Goal: Task Accomplishment & Management: Use online tool/utility

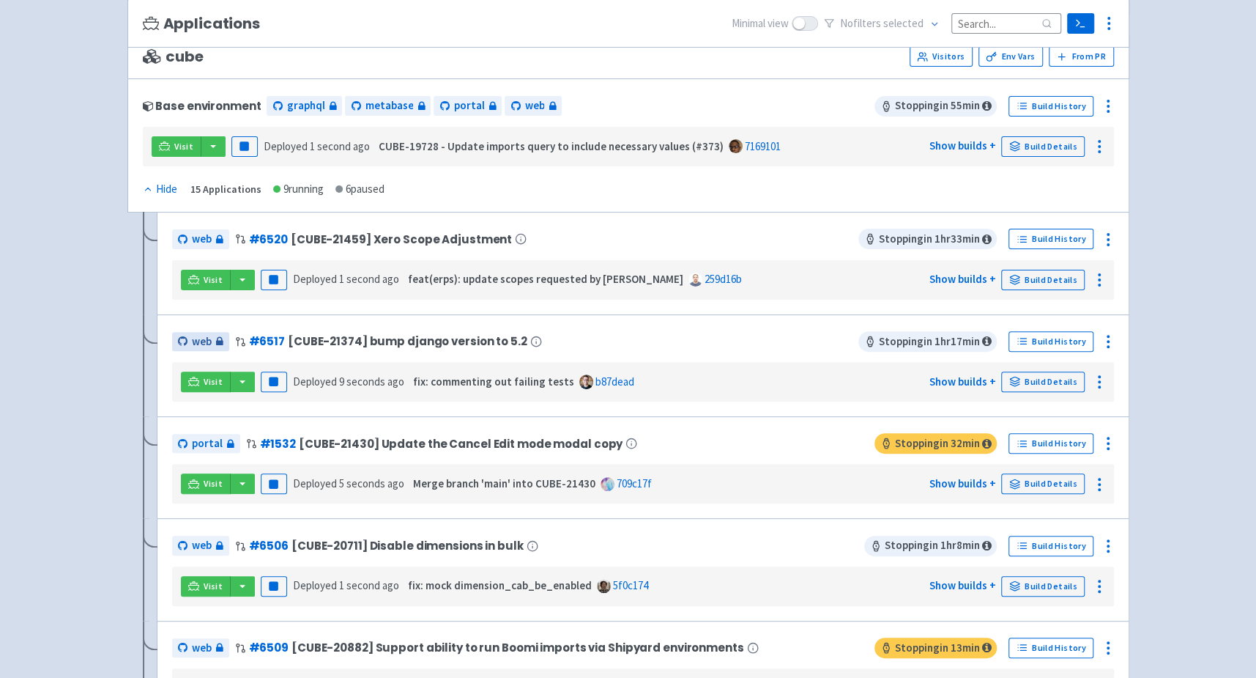
scroll to position [142, 0]
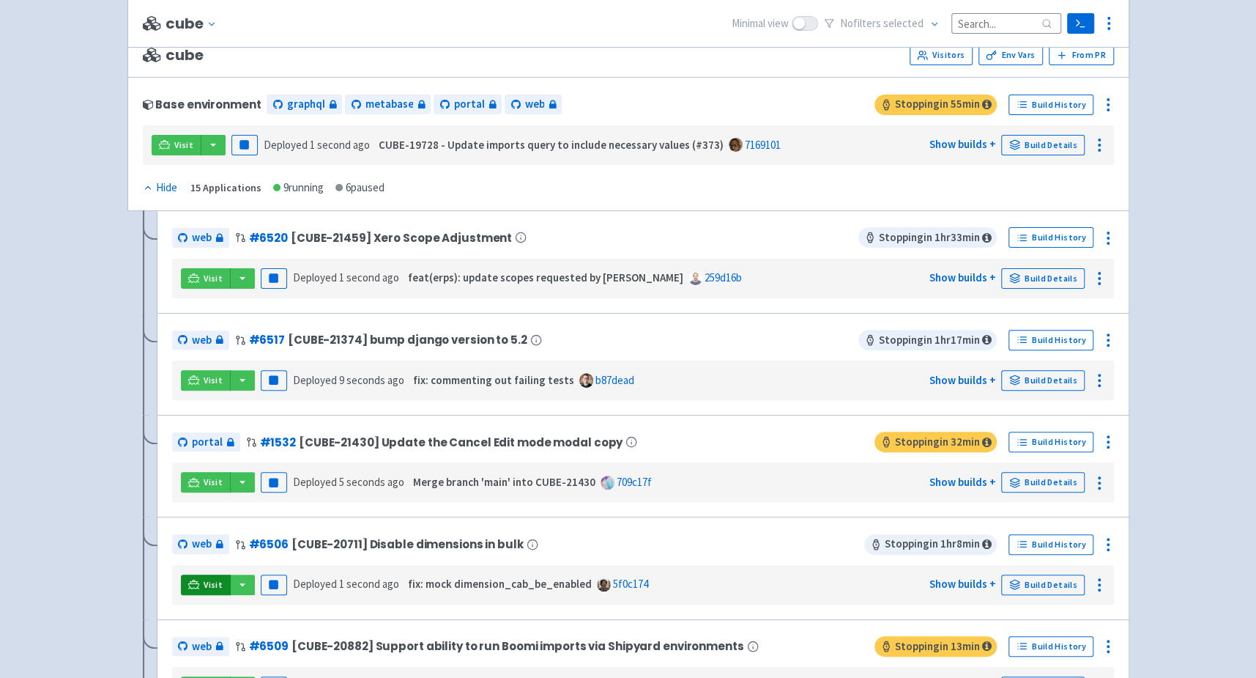
click at [193, 574] on link "Visit" at bounding box center [206, 584] width 50 height 21
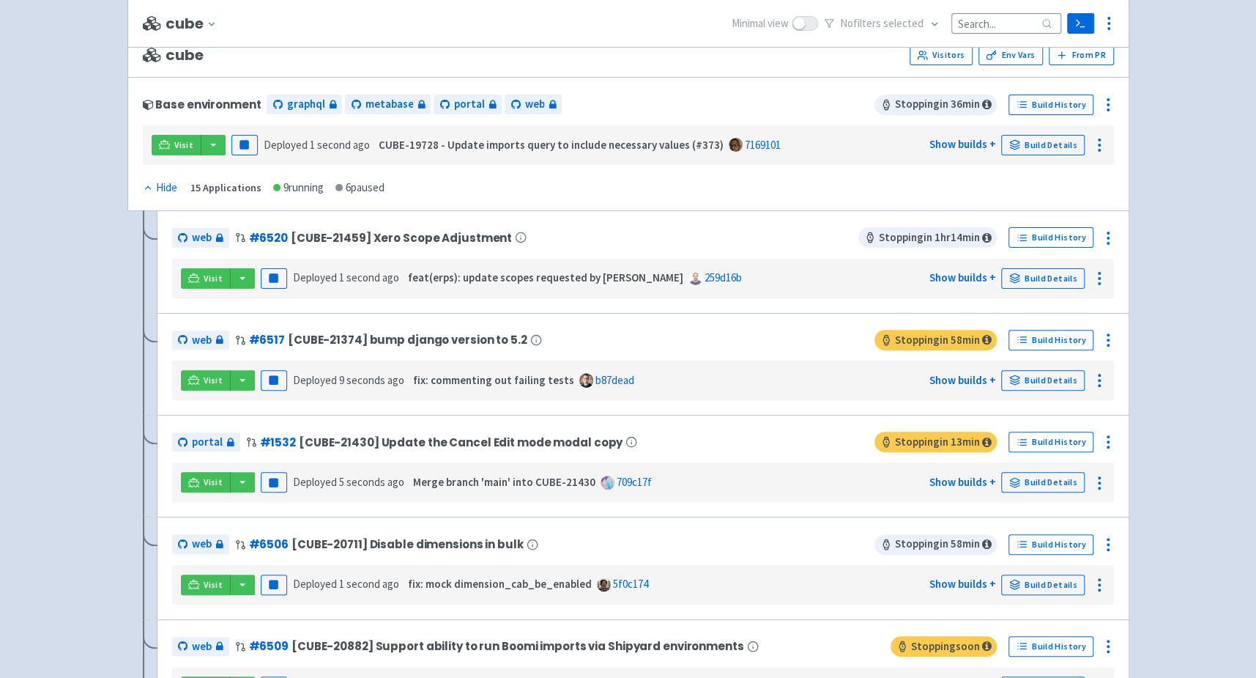
scroll to position [1257, 0]
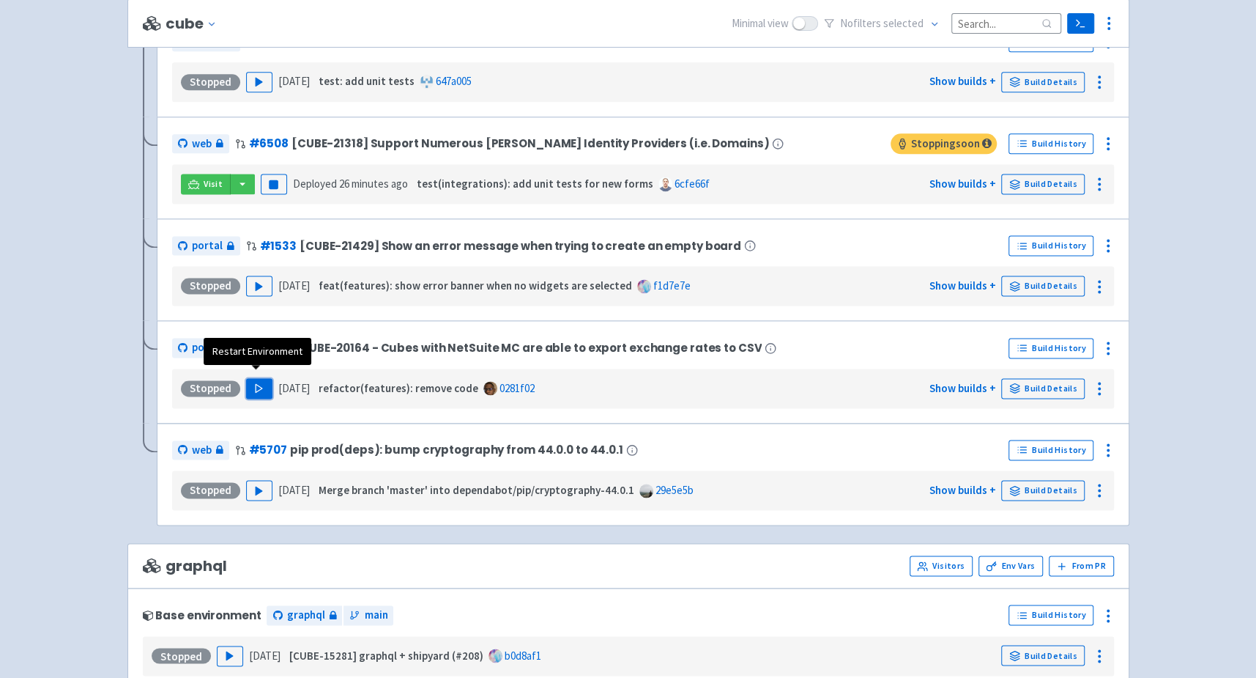
click at [253, 382] on icon "button" at bounding box center [258, 387] width 11 height 11
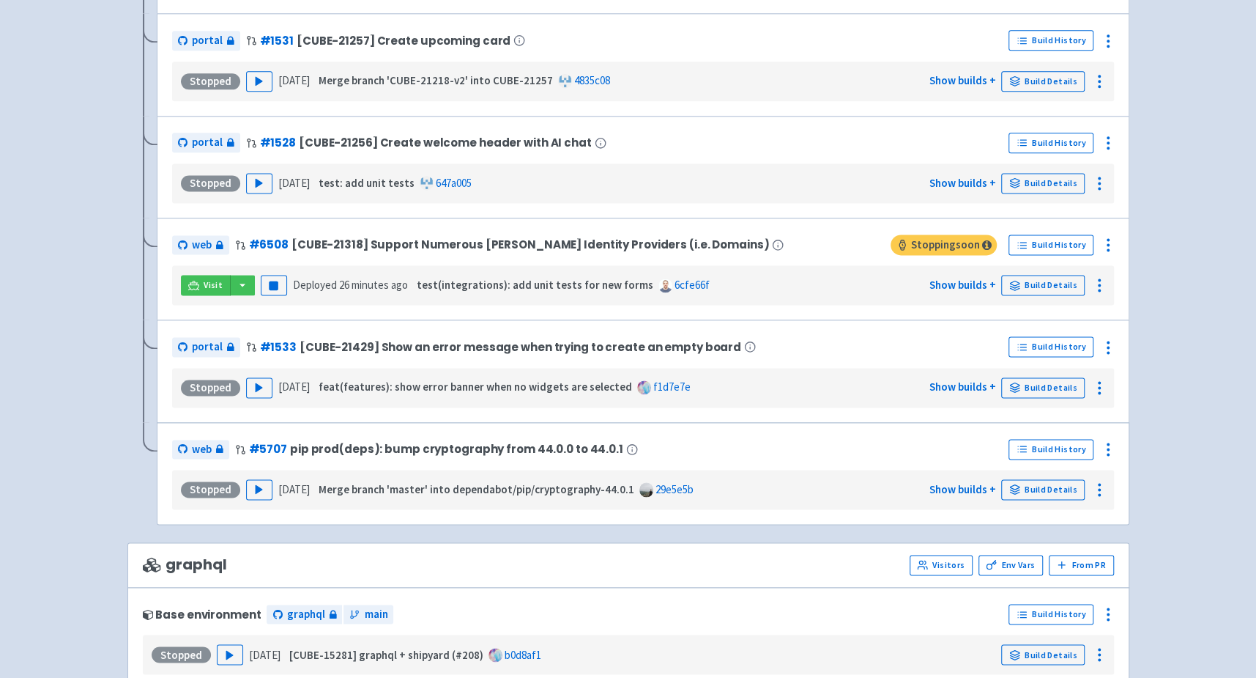
scroll to position [38, 0]
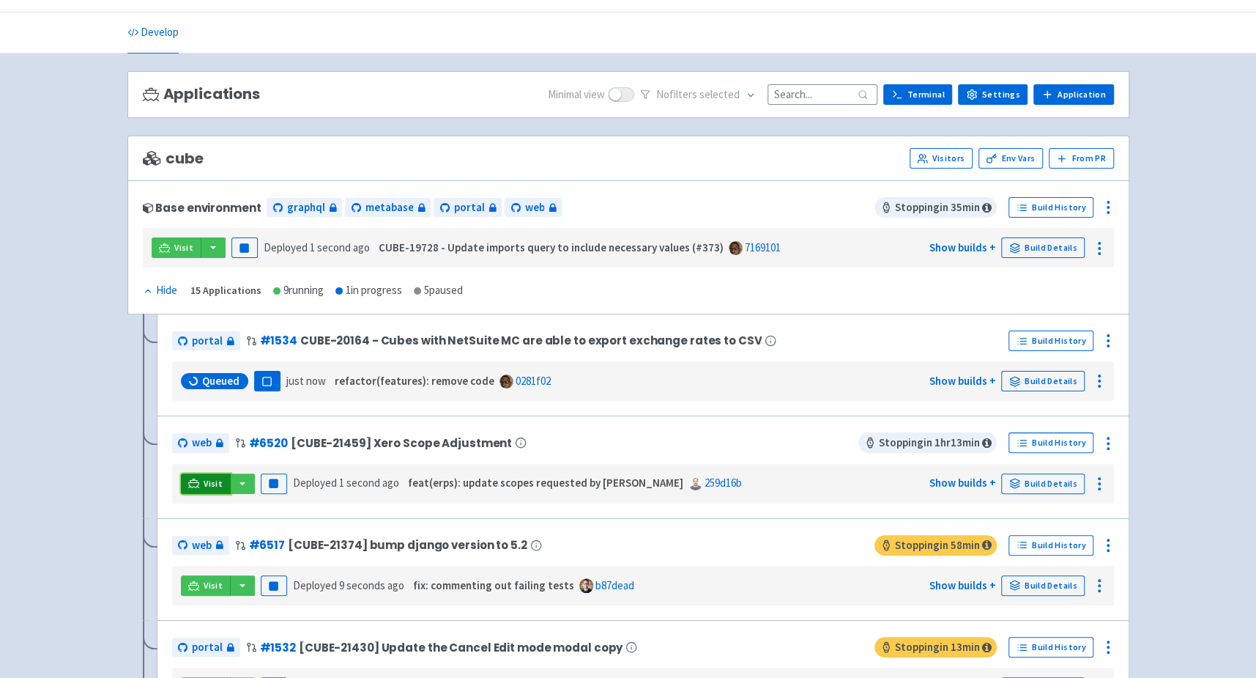
click at [207, 481] on span "Visit" at bounding box center [213, 484] width 19 height 12
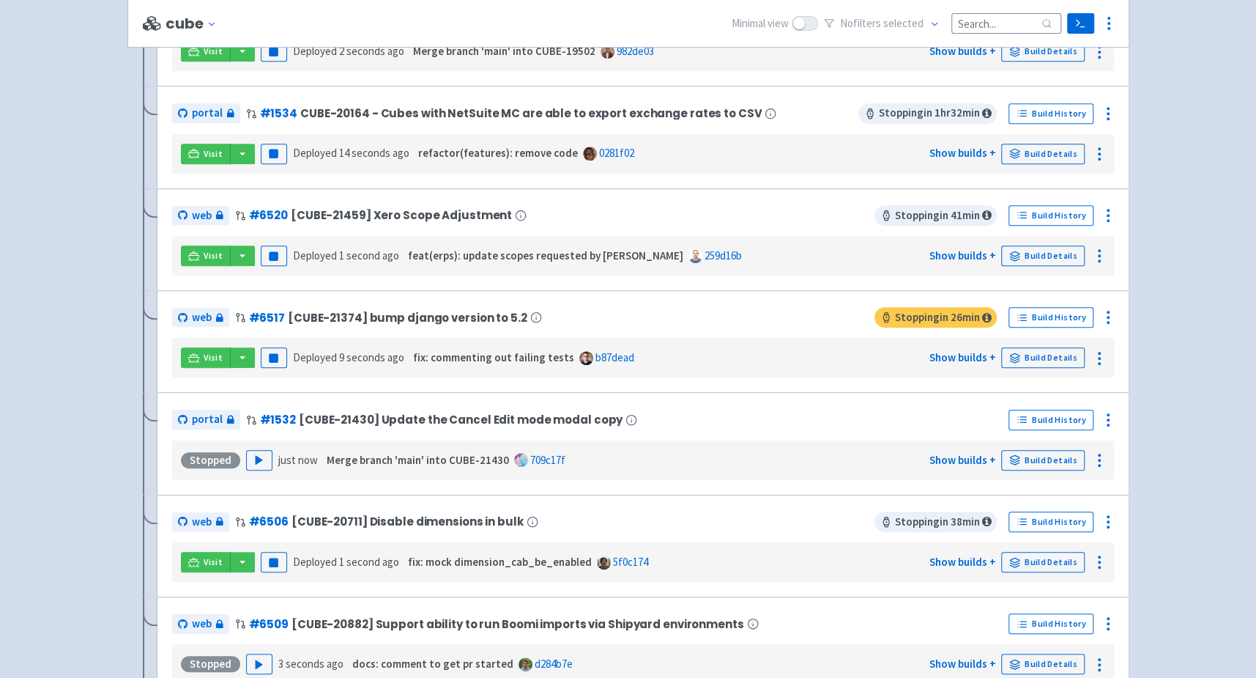
scroll to position [495, 0]
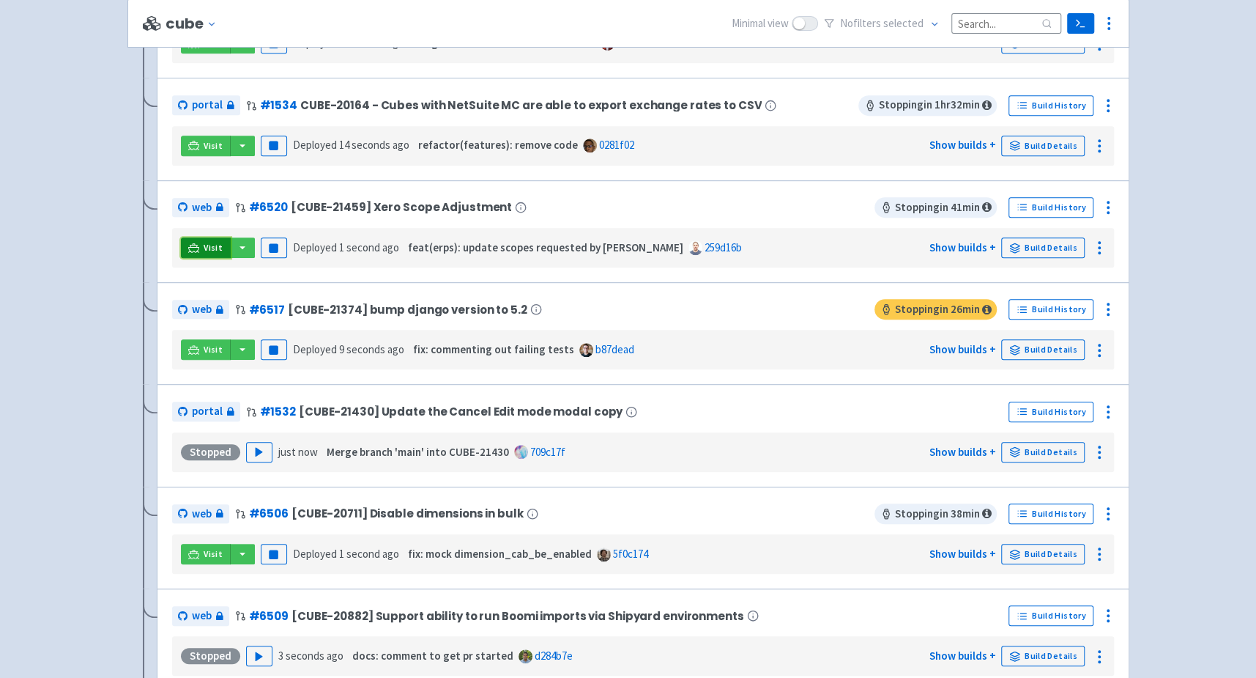
click at [204, 243] on span "Visit" at bounding box center [213, 248] width 19 height 12
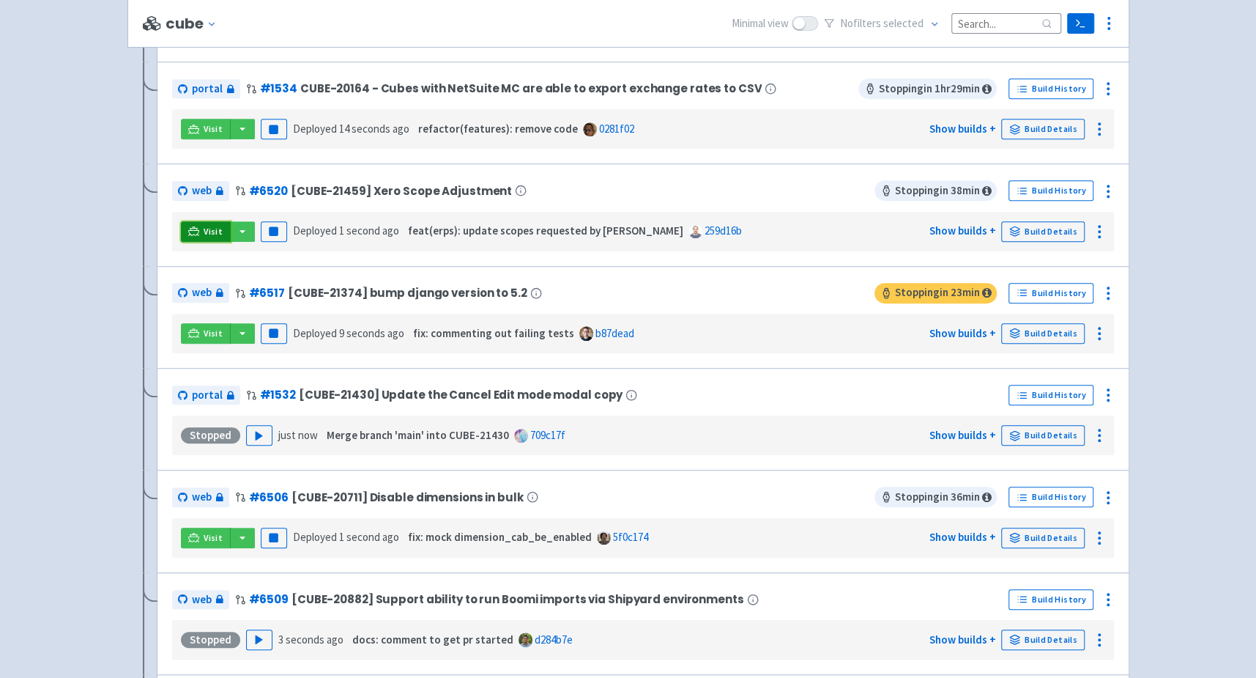
scroll to position [479, 0]
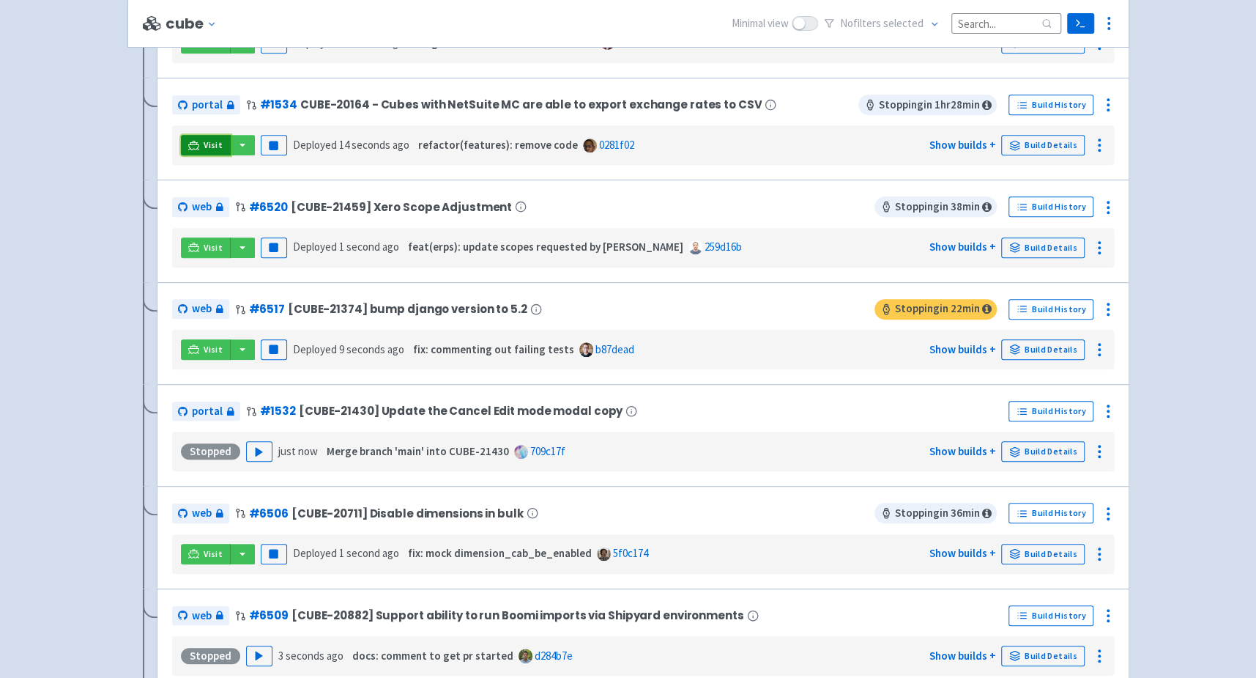
click at [193, 141] on icon at bounding box center [193, 145] width 11 height 8
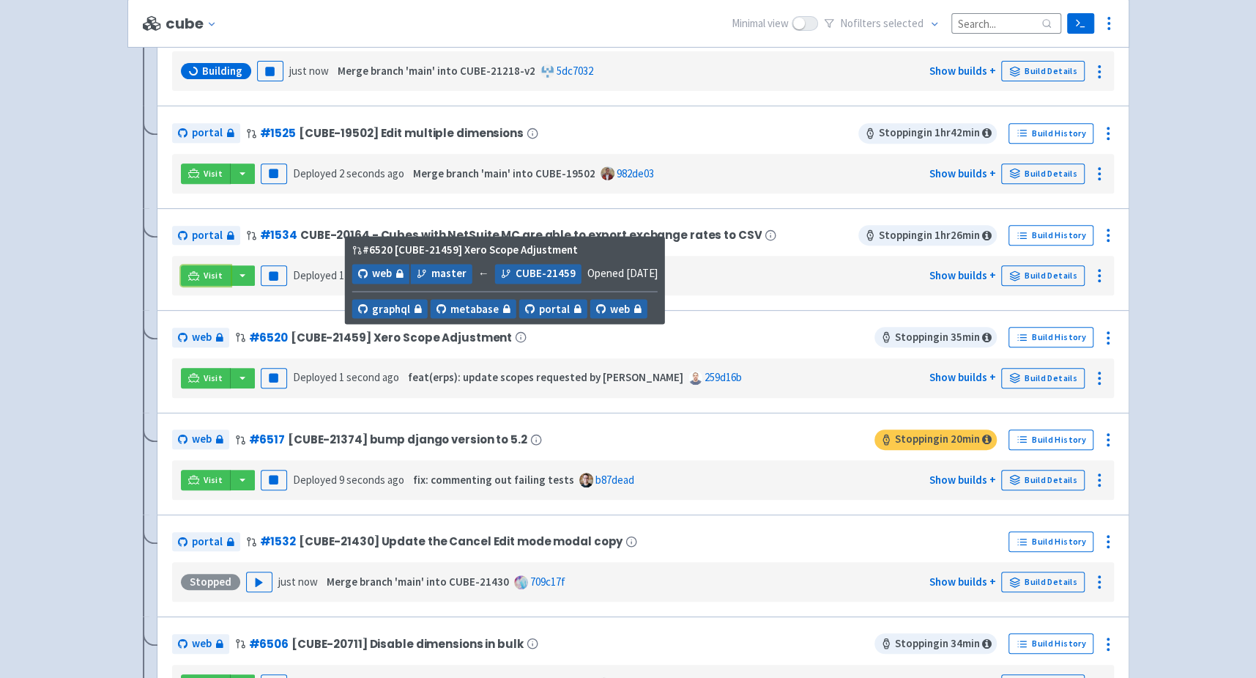
scroll to position [338, 0]
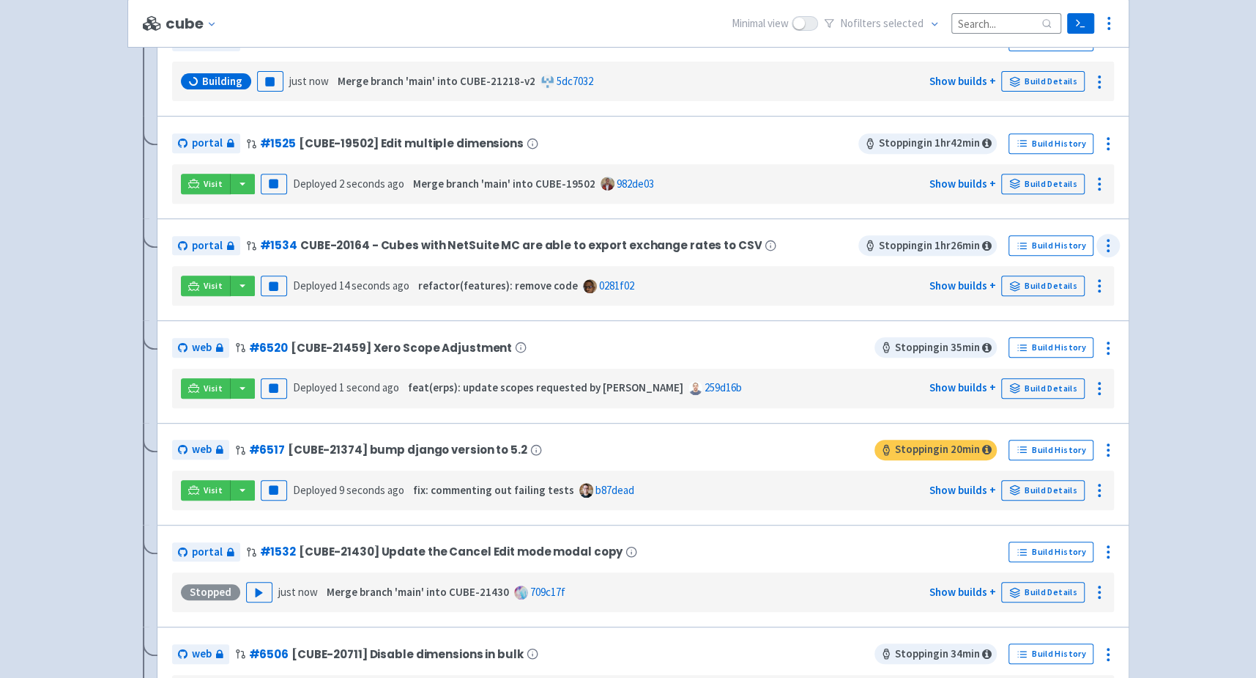
click at [1107, 252] on div at bounding box center [1108, 245] width 23 height 23
click at [1038, 311] on link "Env Vars" at bounding box center [1053, 305] width 133 height 26
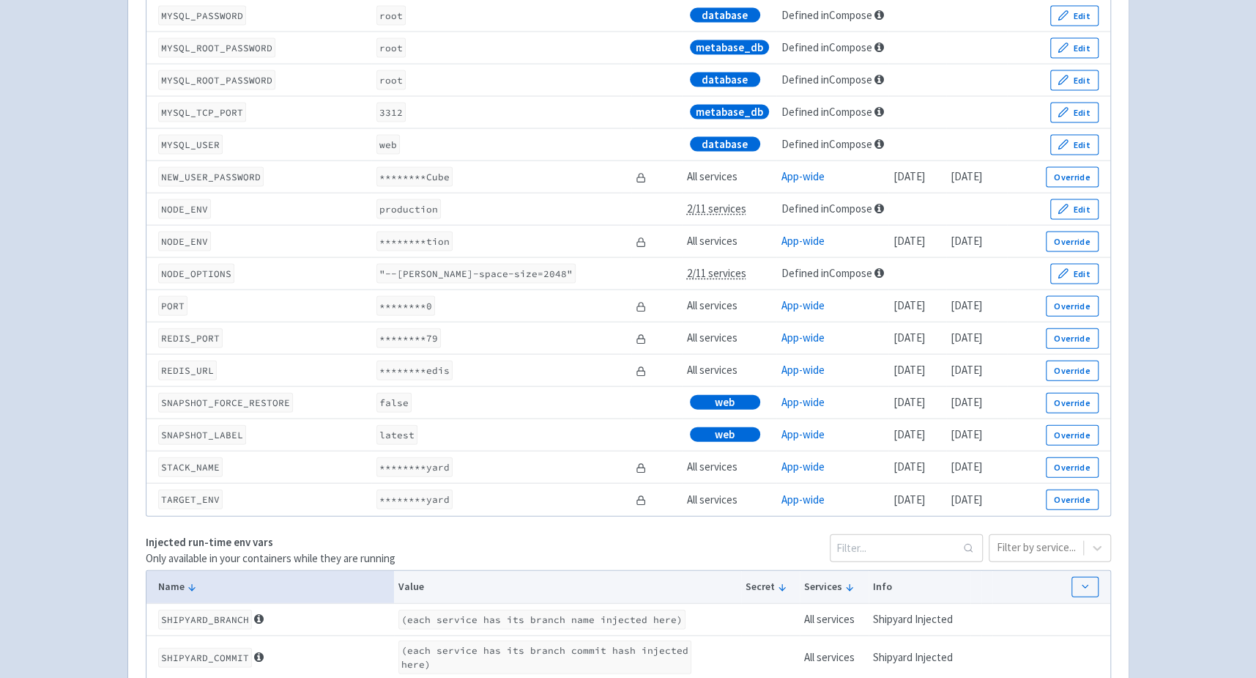
scroll to position [2060, 0]
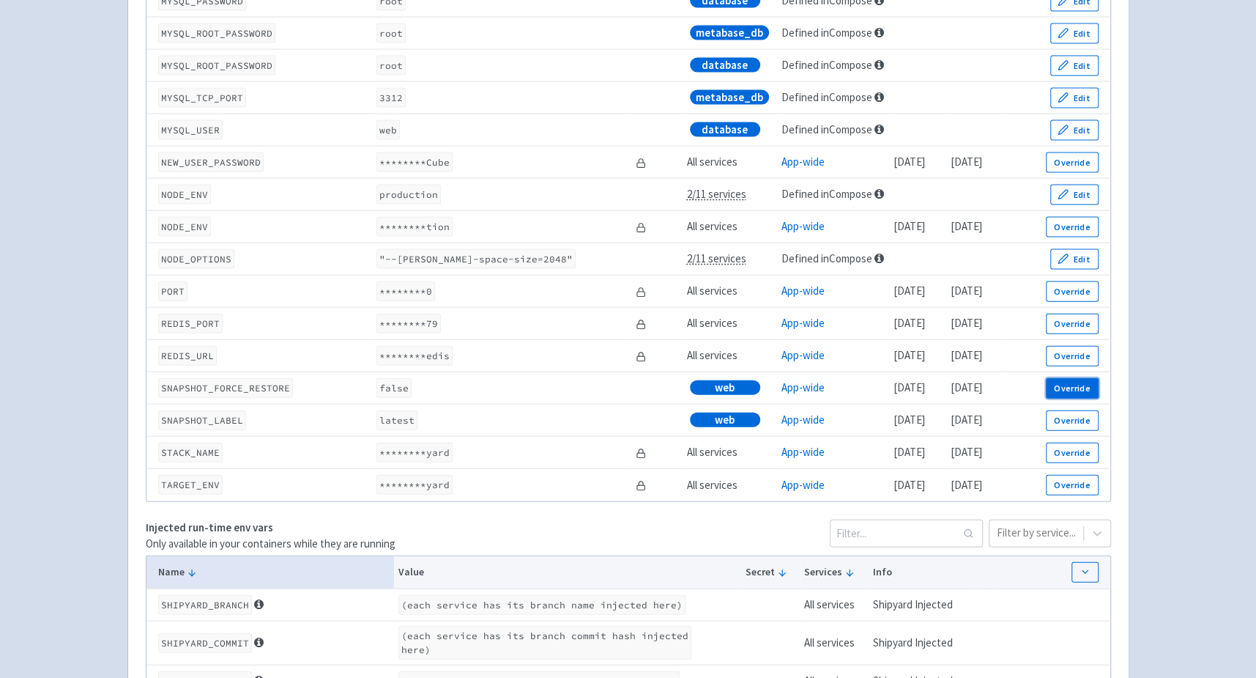
click at [1073, 398] on button "Override" at bounding box center [1072, 388] width 52 height 21
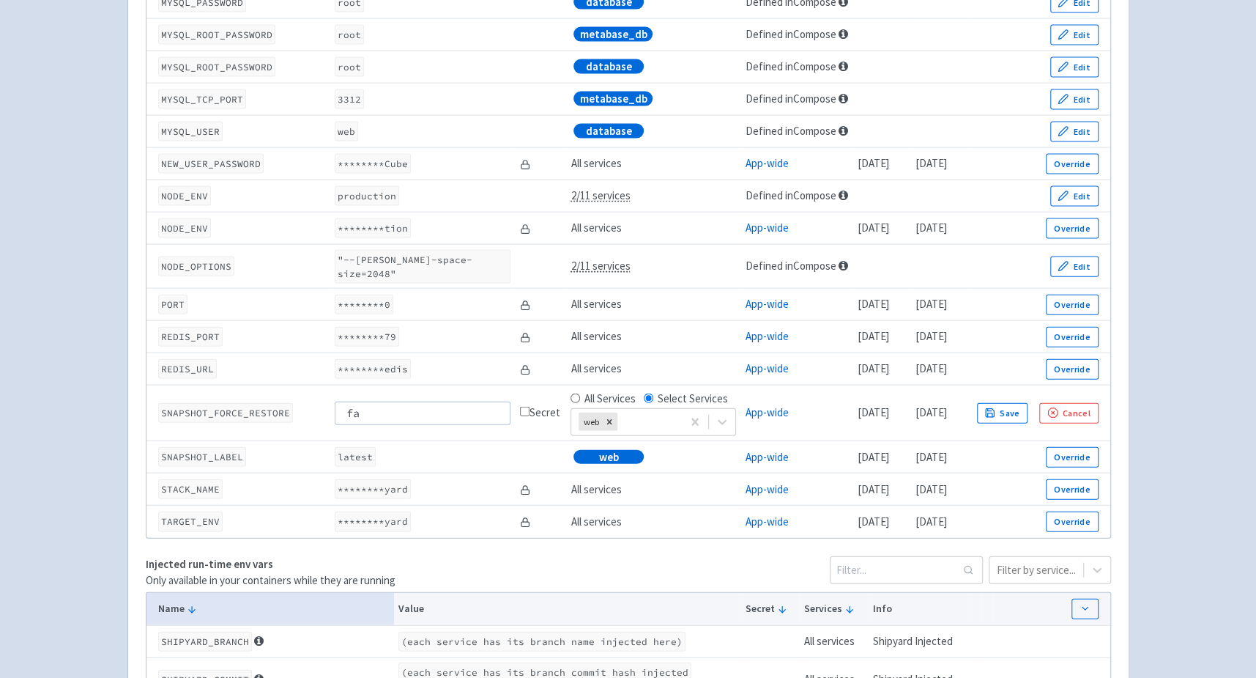
type input "f"
type input "true"
click at [1022, 403] on button "Save" at bounding box center [1002, 413] width 51 height 21
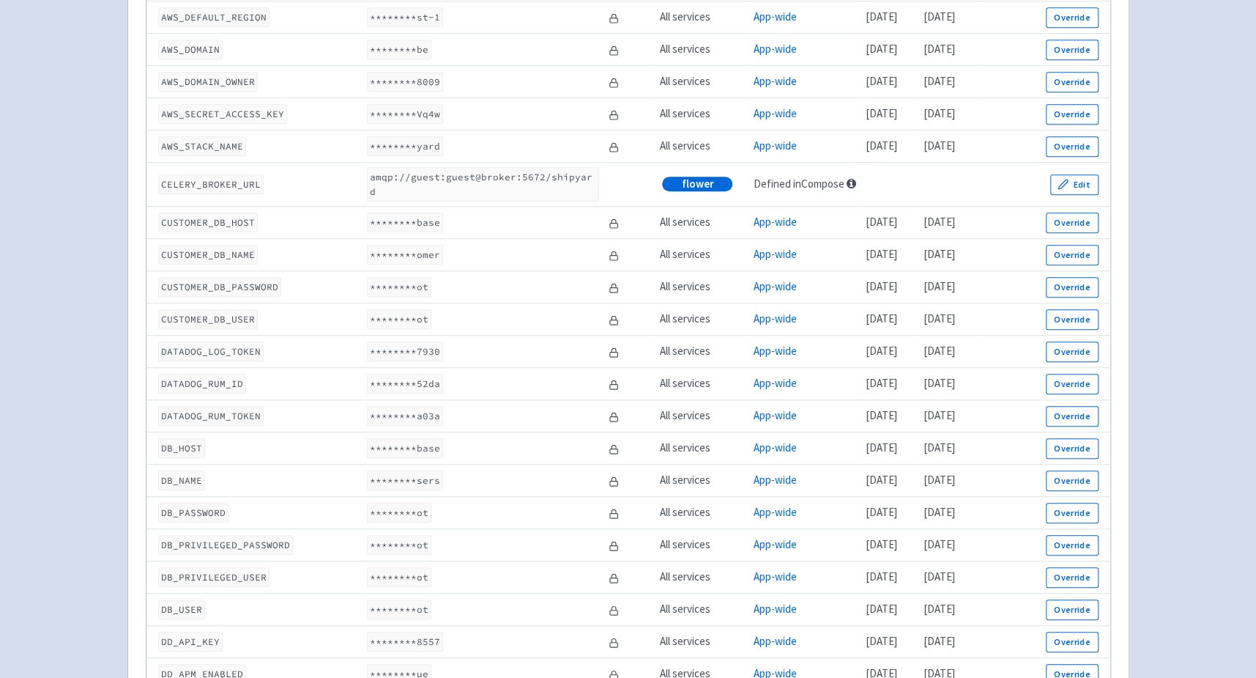
scroll to position [0, 0]
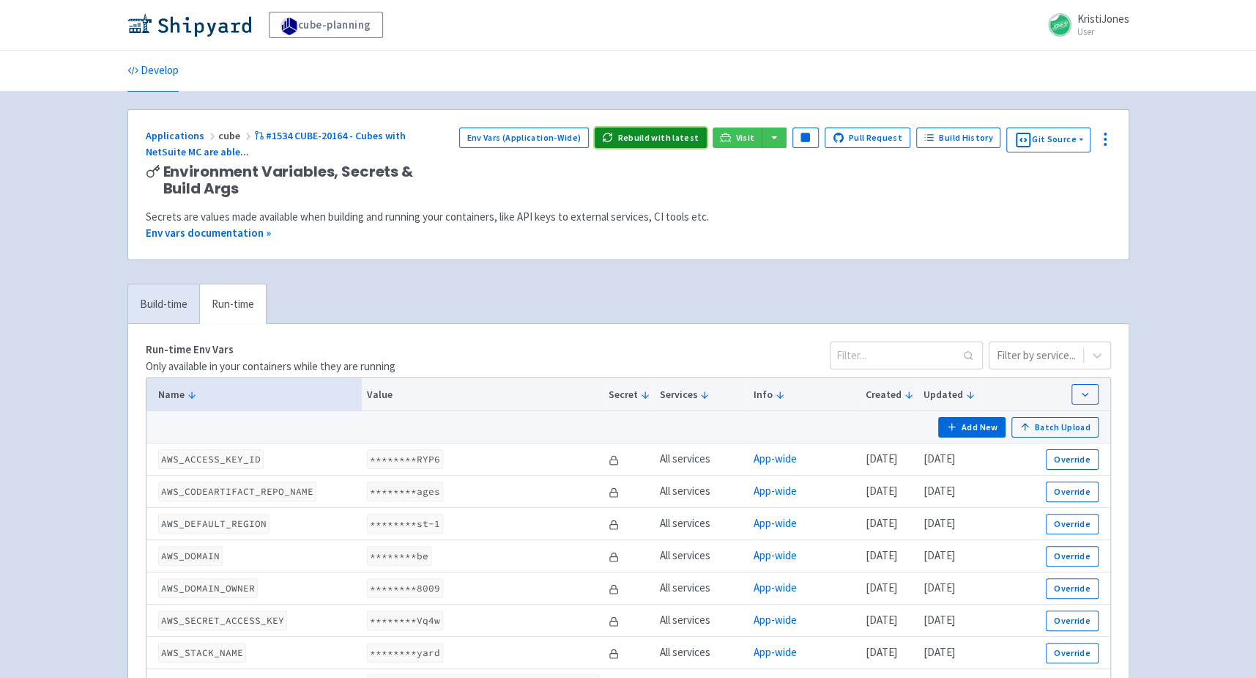
click at [668, 140] on button "Rebuild with latest" at bounding box center [651, 137] width 112 height 21
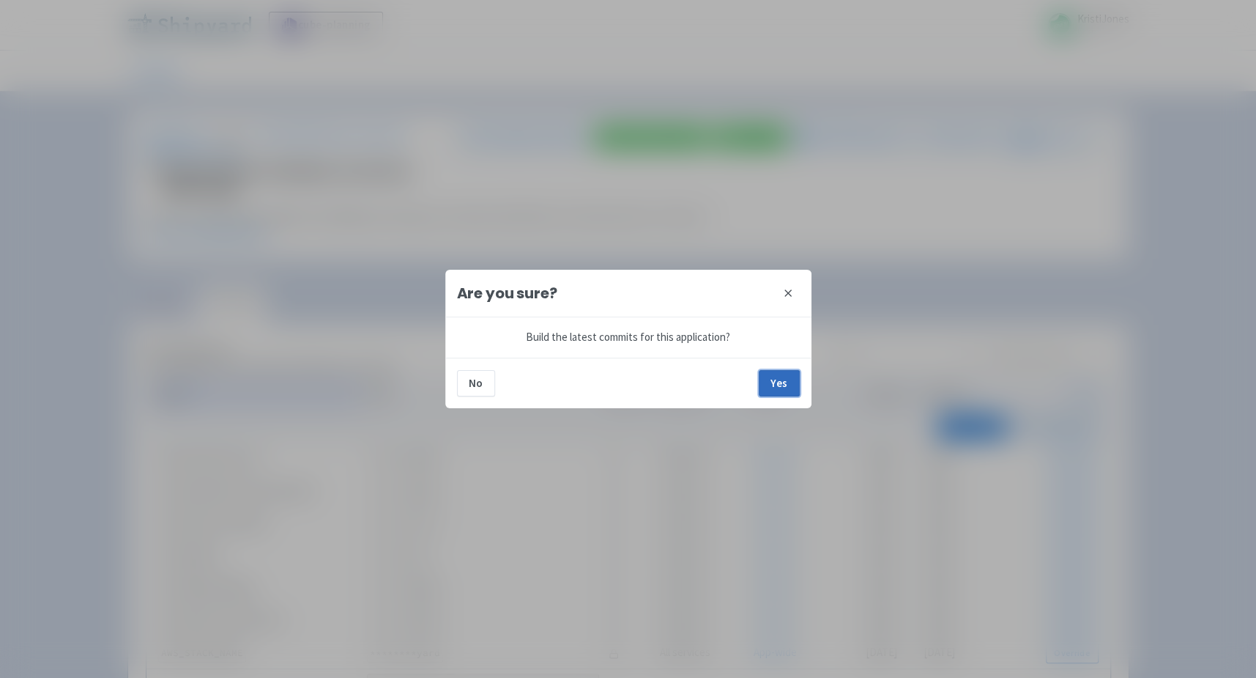
click at [780, 376] on button "Yes" at bounding box center [779, 383] width 41 height 26
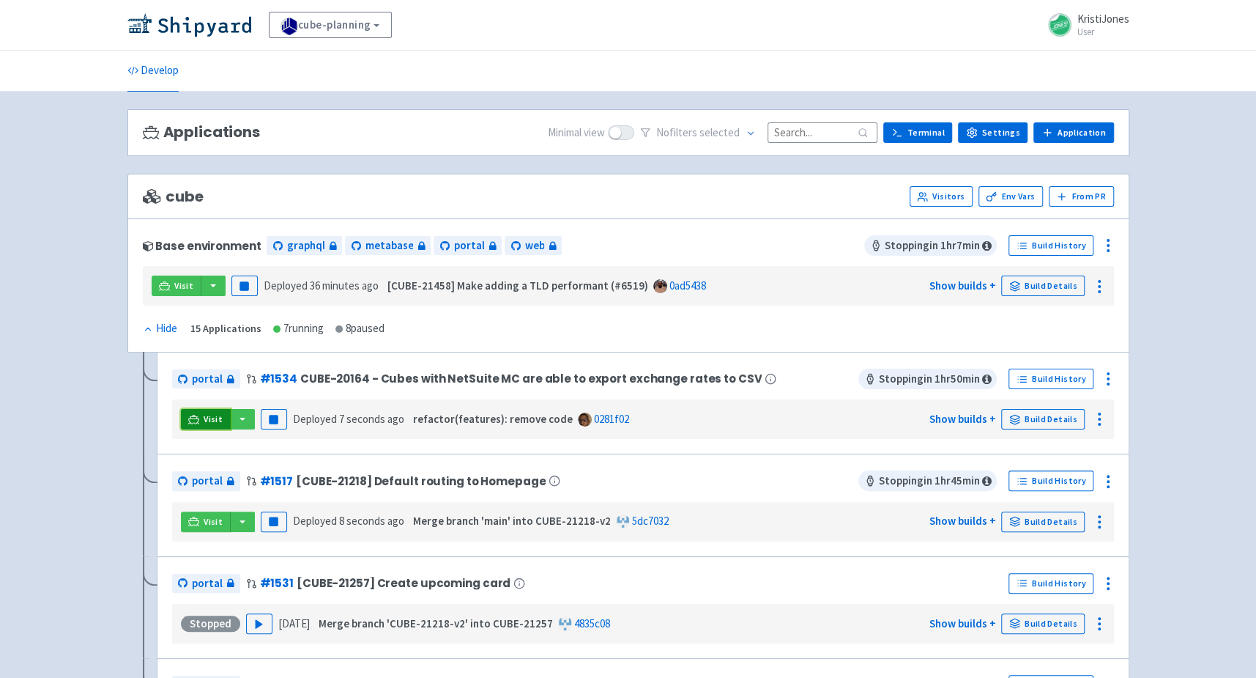
click at [197, 414] on icon at bounding box center [193, 419] width 11 height 11
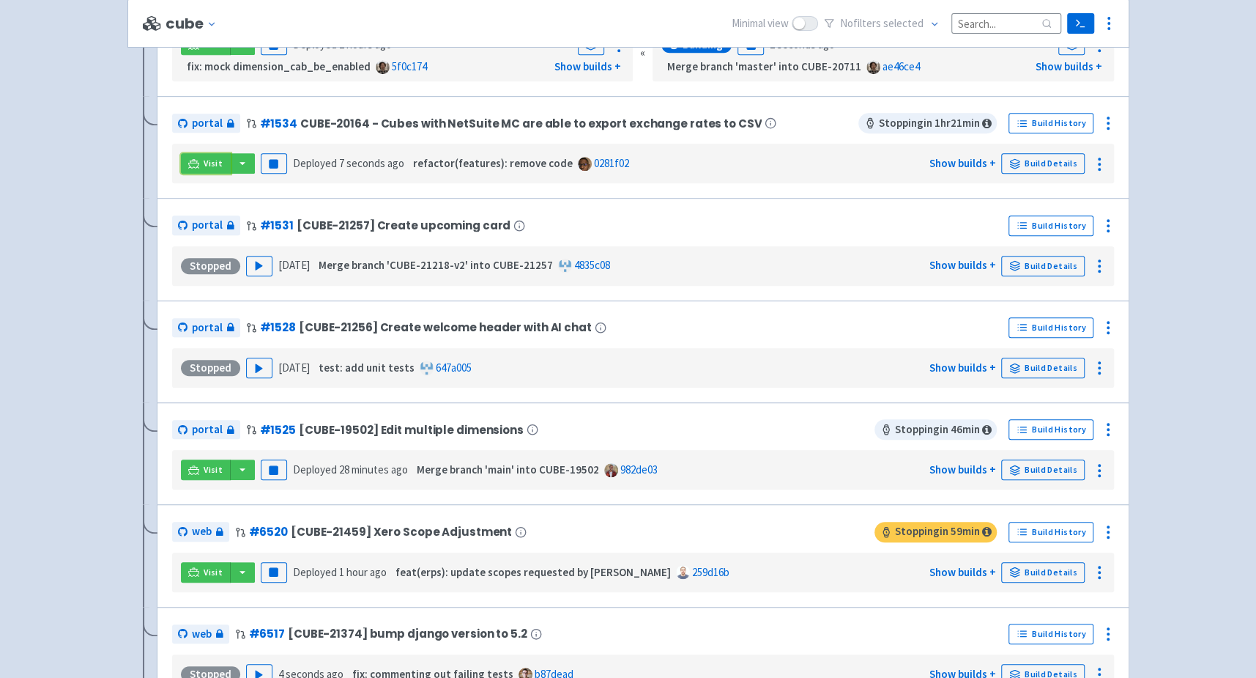
scroll to position [505, 0]
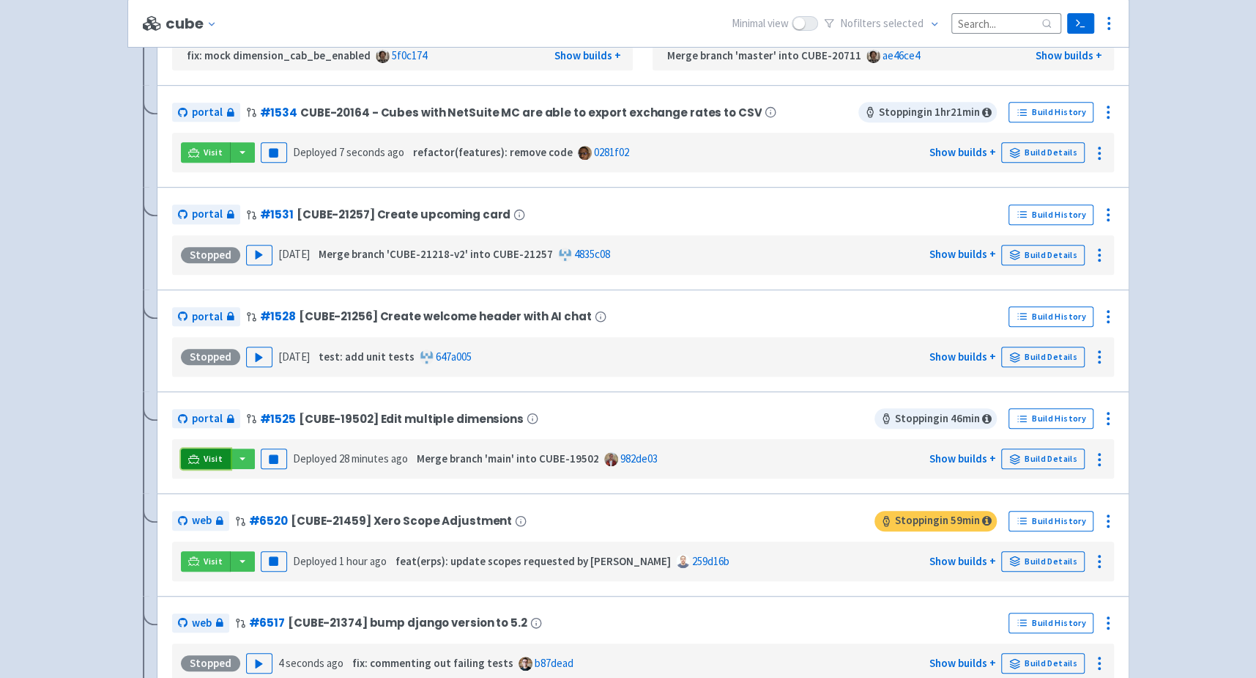
click at [204, 454] on span "Visit" at bounding box center [213, 459] width 19 height 12
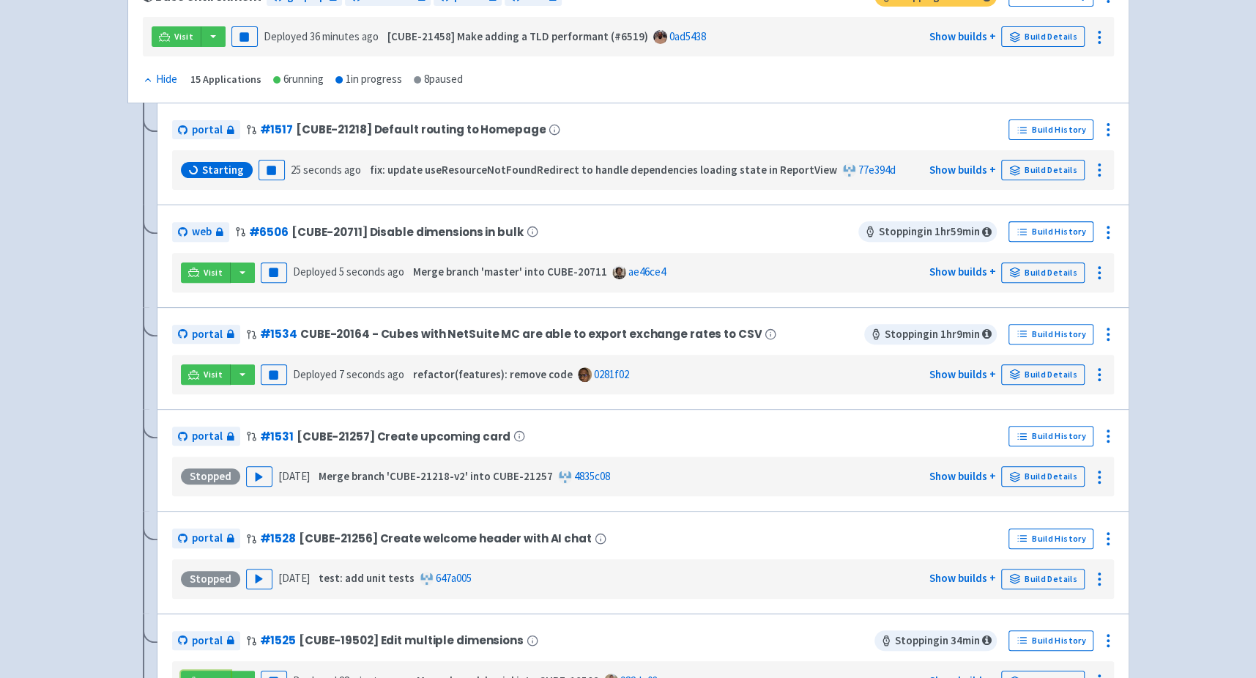
scroll to position [0, 0]
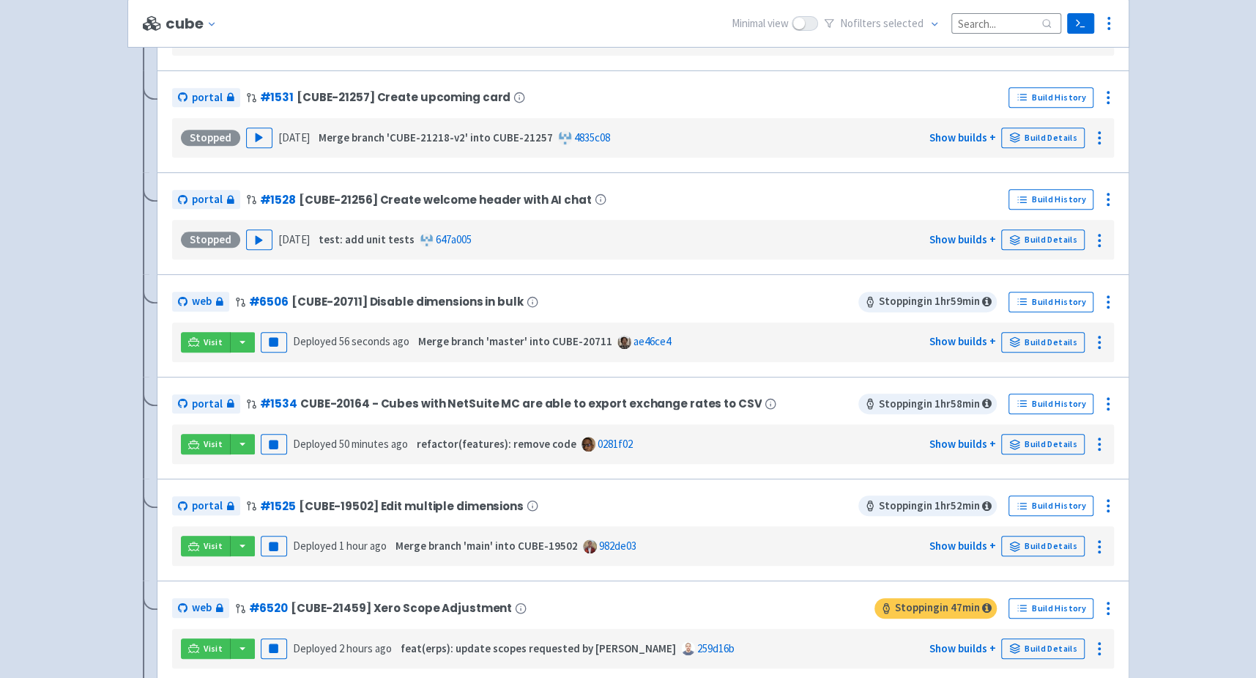
scroll to position [393, 0]
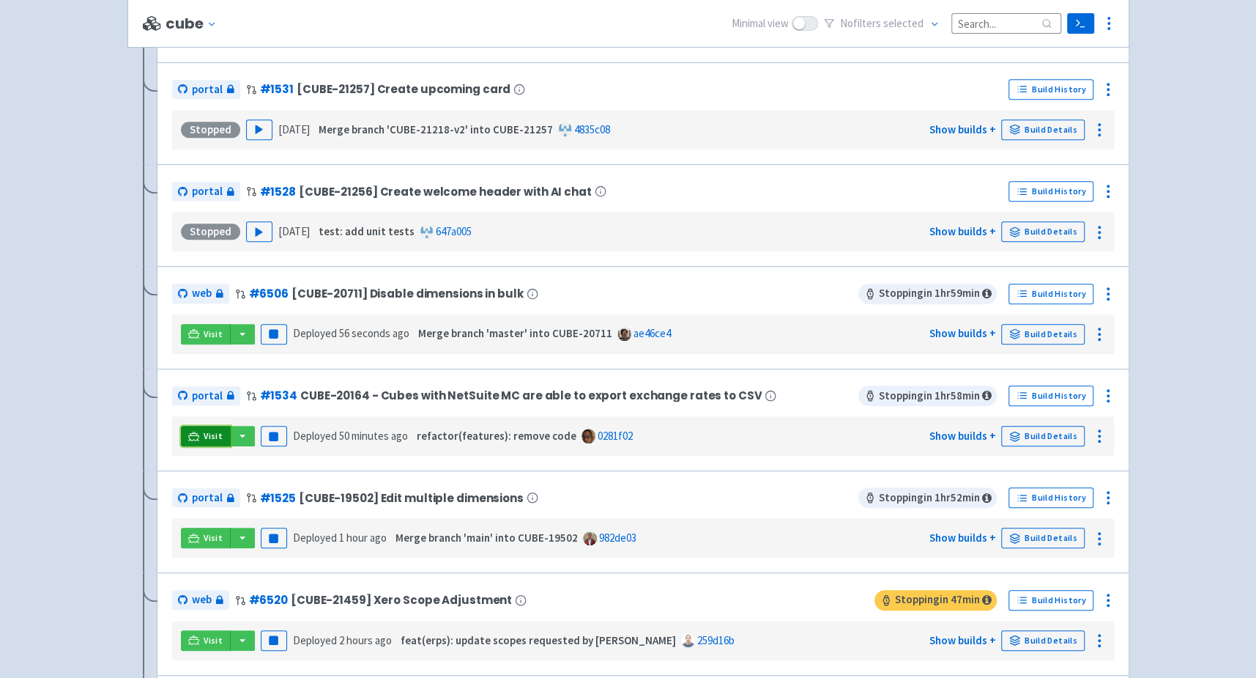
click at [201, 434] on link "Visit" at bounding box center [206, 436] width 50 height 21
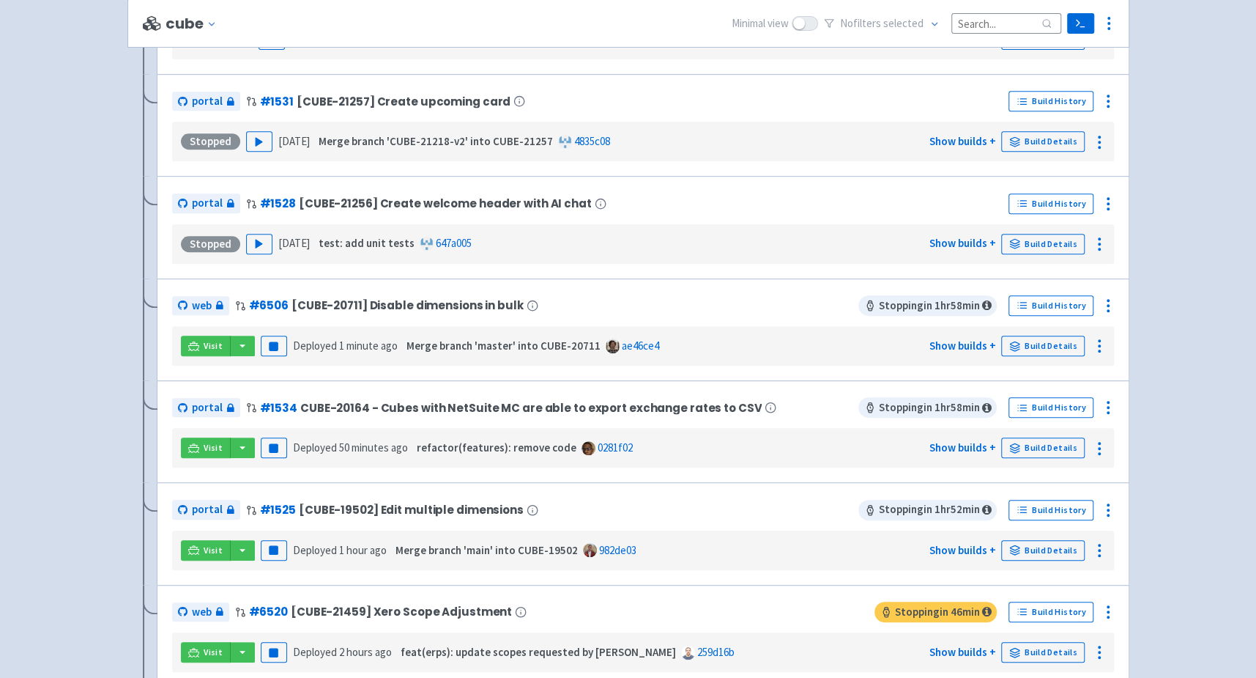
scroll to position [413, 0]
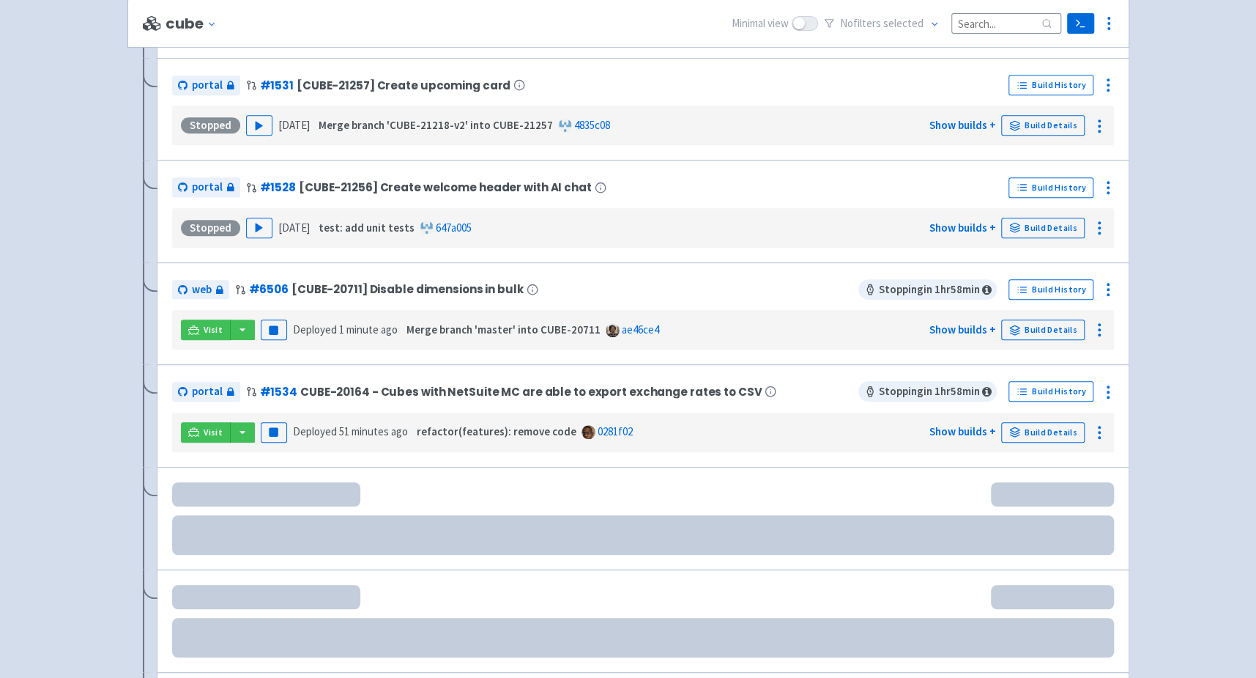
scroll to position [429, 0]
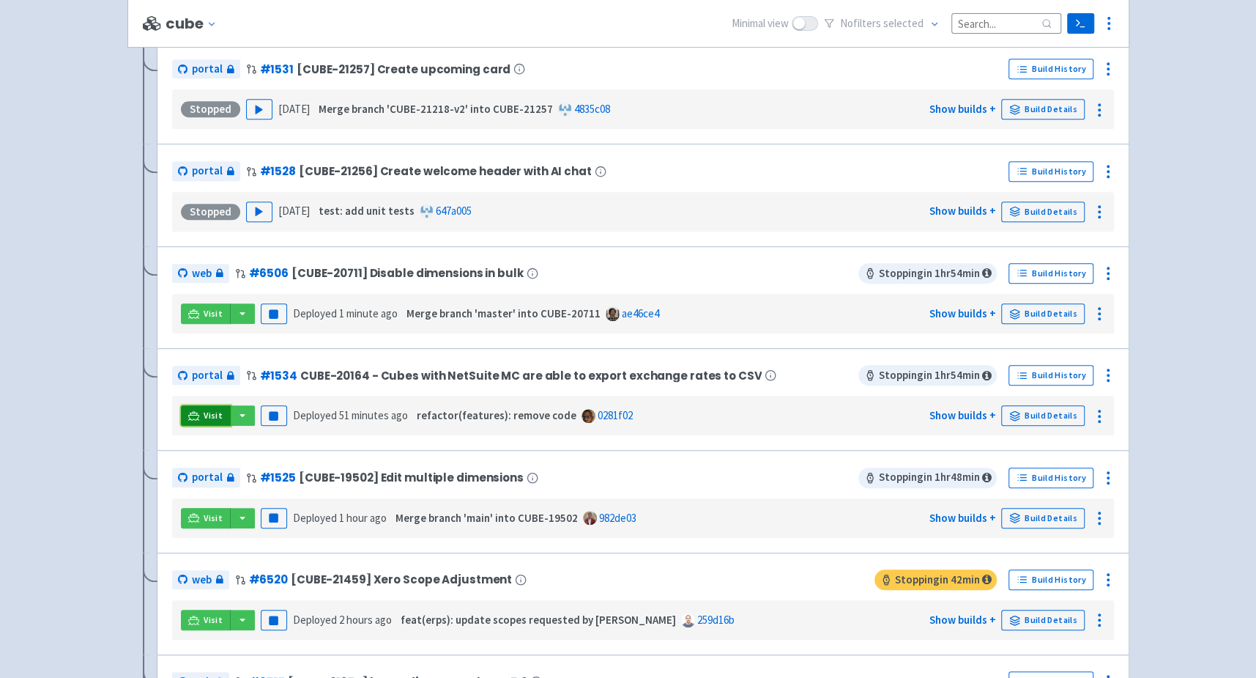
click at [207, 409] on span "Visit" at bounding box center [213, 415] width 19 height 12
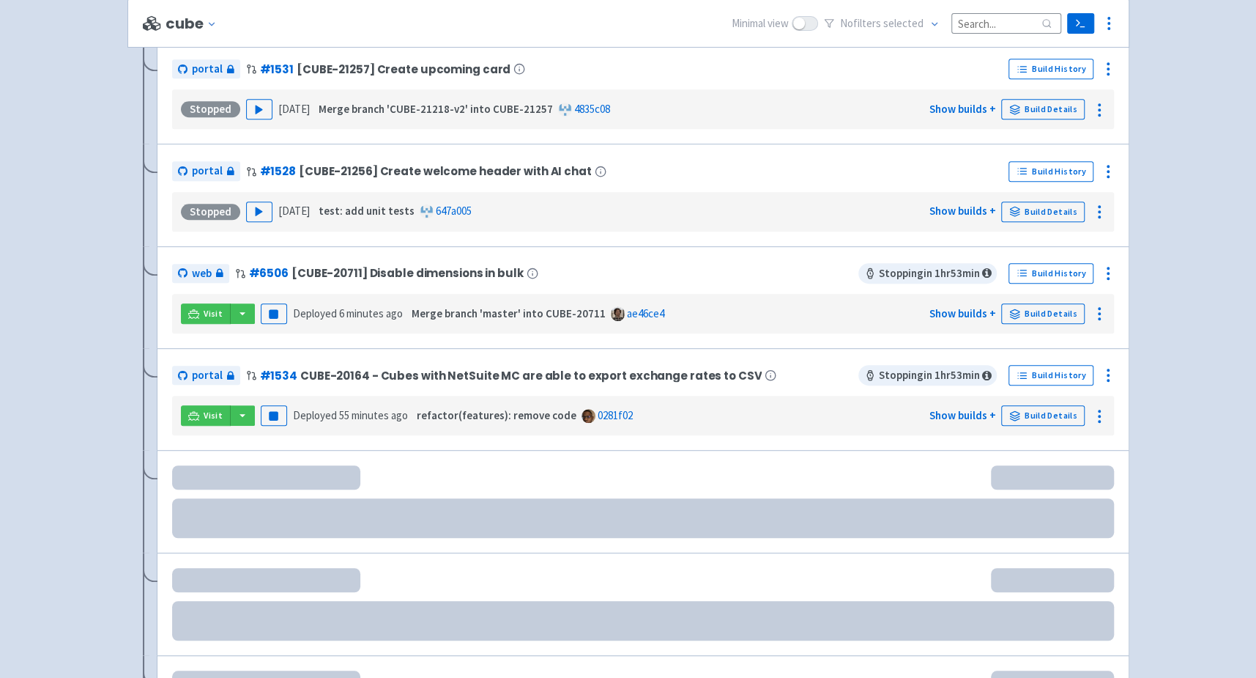
scroll to position [445, 0]
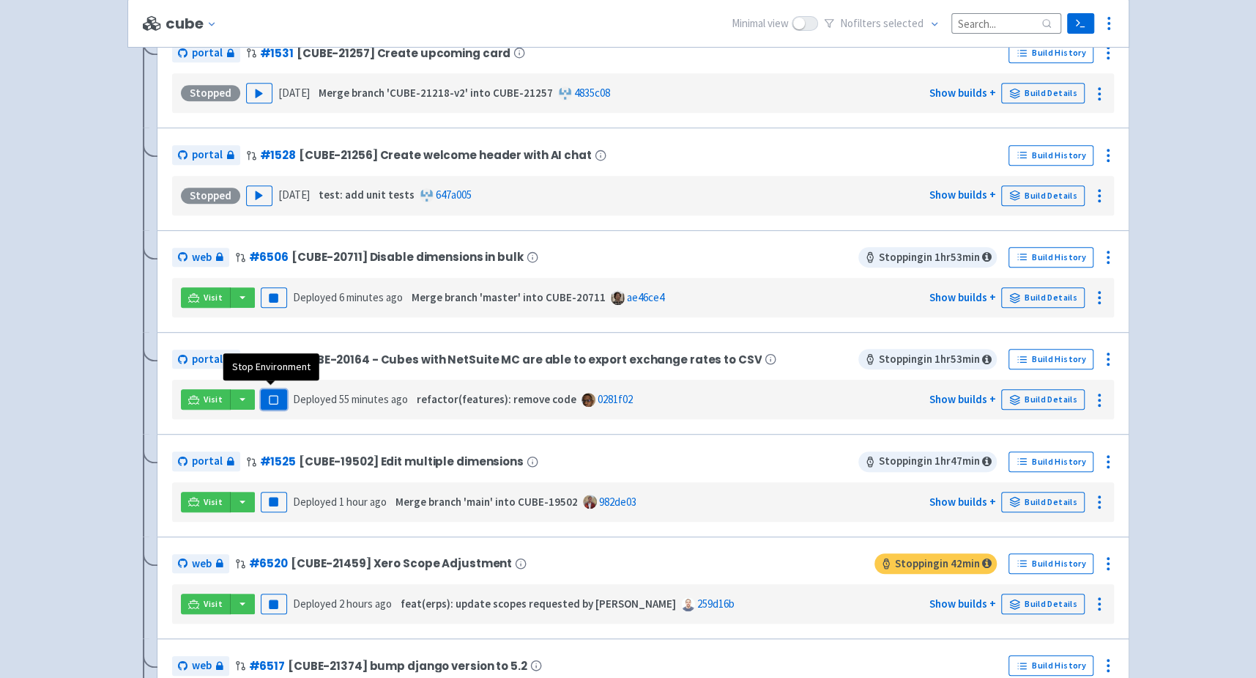
click at [270, 400] on button "Pause" at bounding box center [274, 399] width 26 height 21
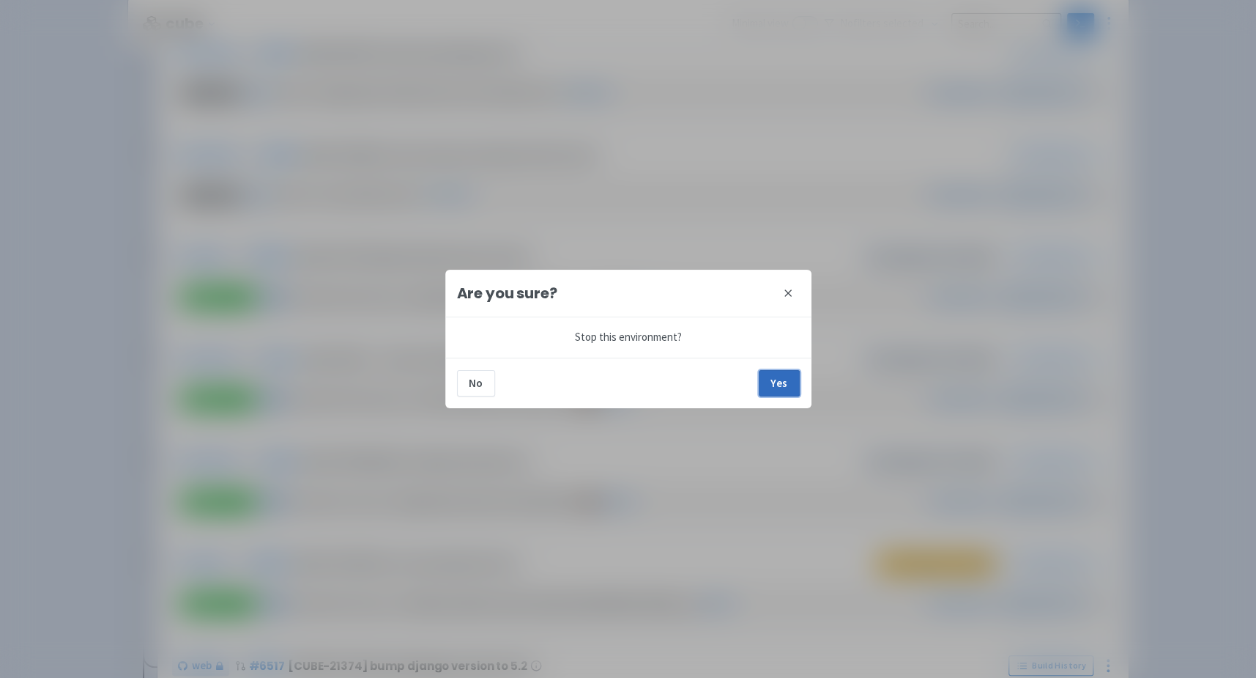
click at [778, 379] on button "Yes" at bounding box center [779, 383] width 41 height 26
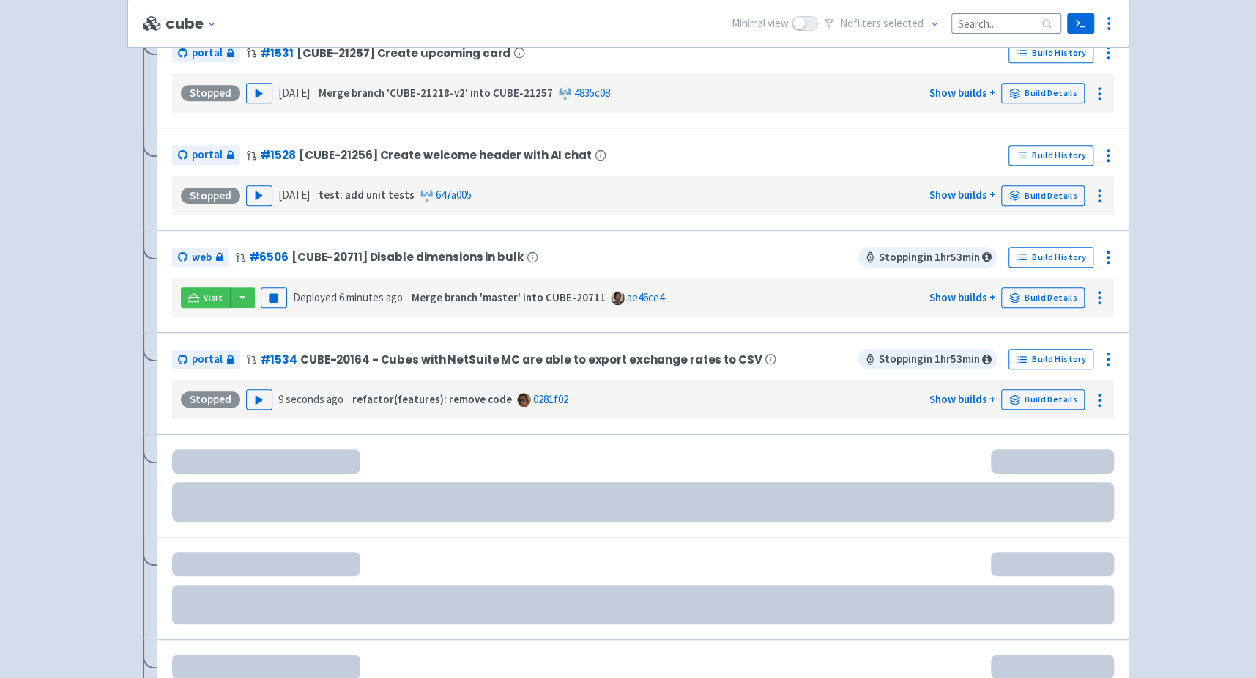
scroll to position [461, 0]
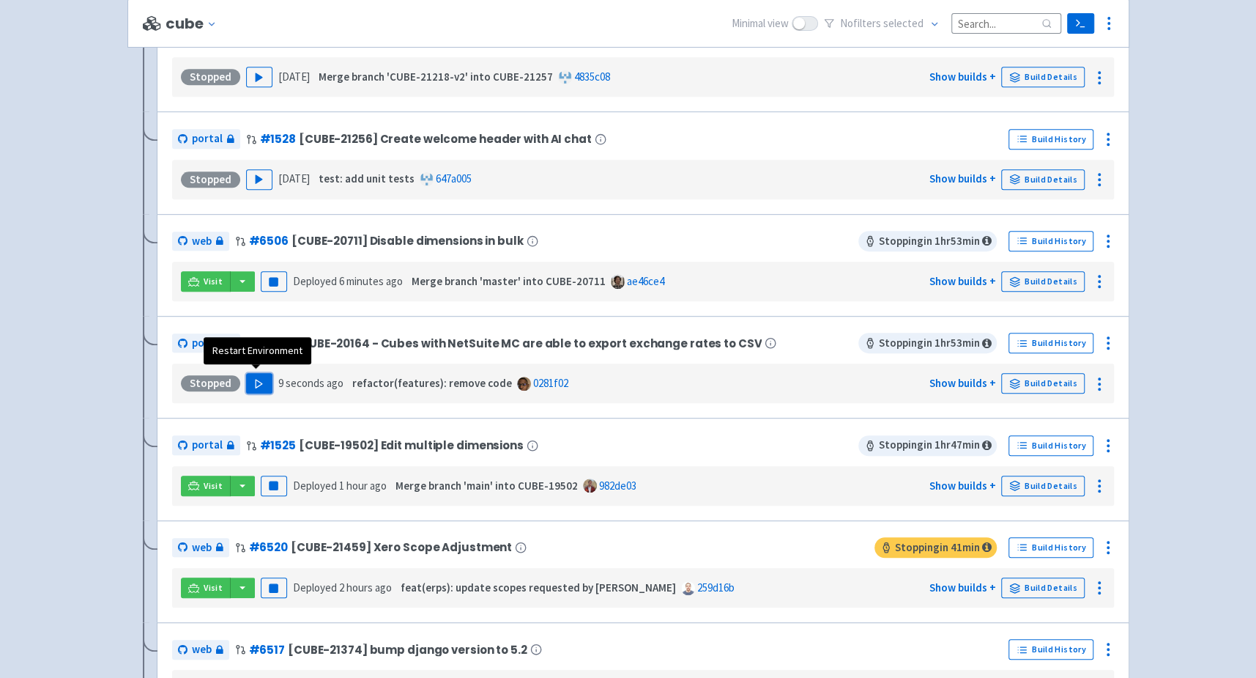
click at [257, 379] on polygon "button" at bounding box center [259, 383] width 7 height 8
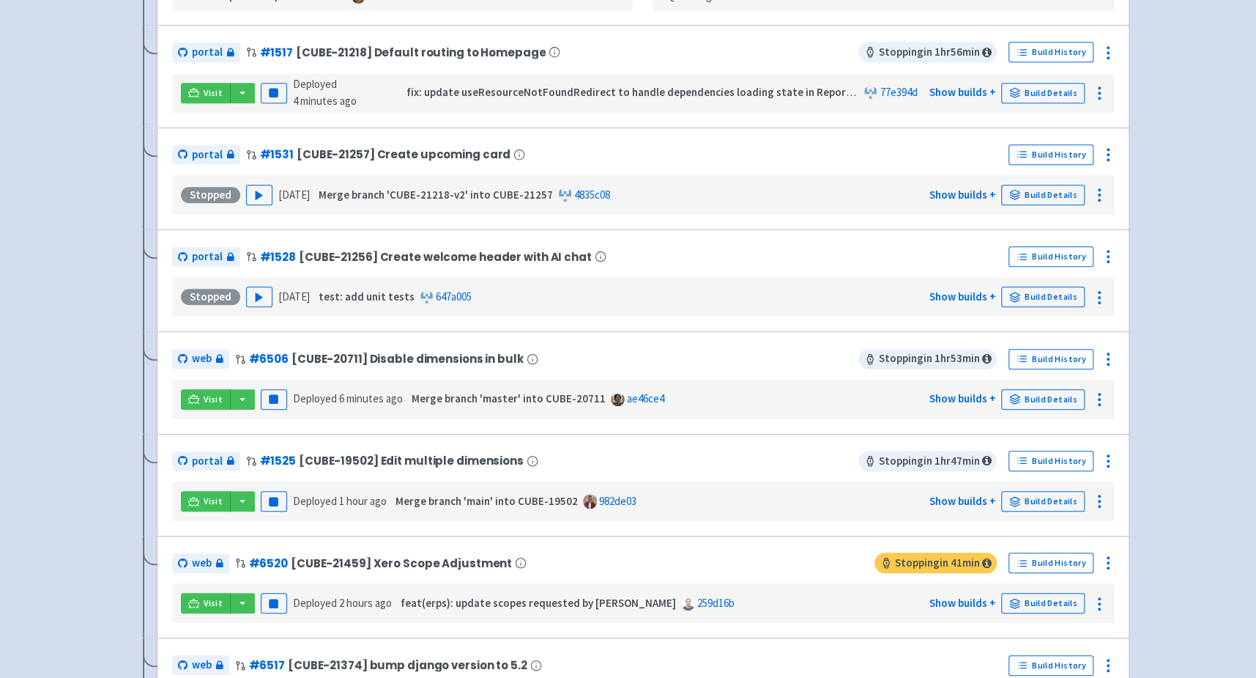
scroll to position [55, 0]
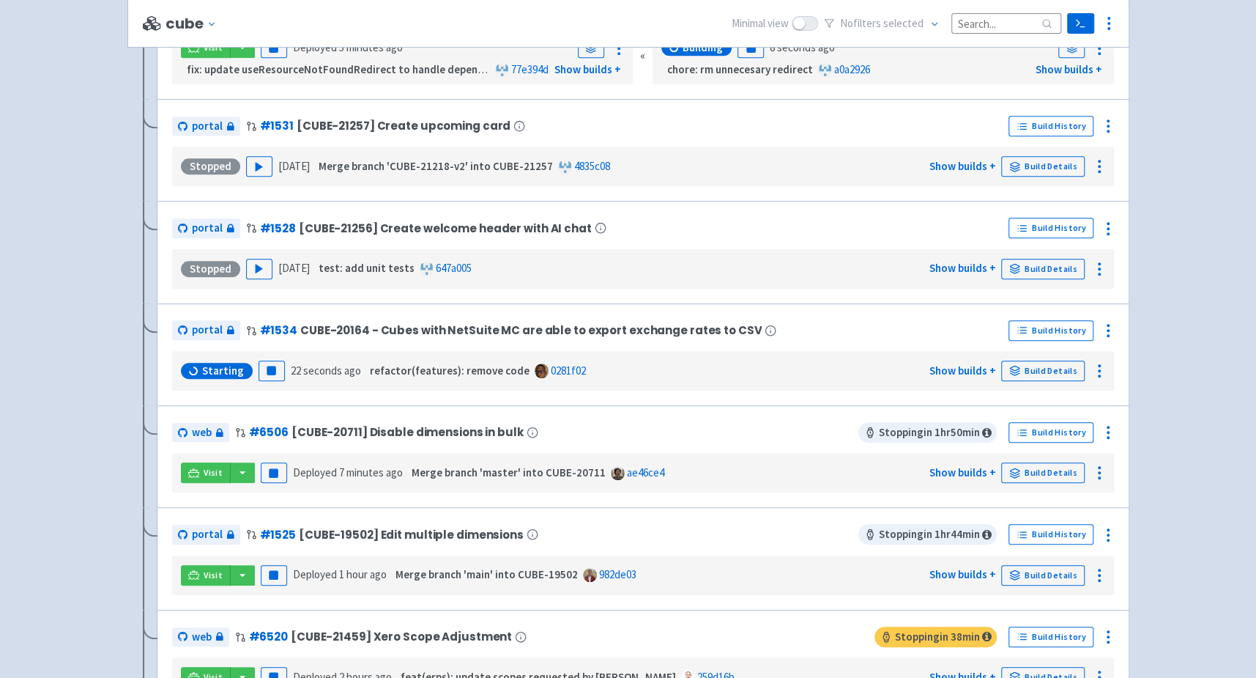
scroll to position [495, 0]
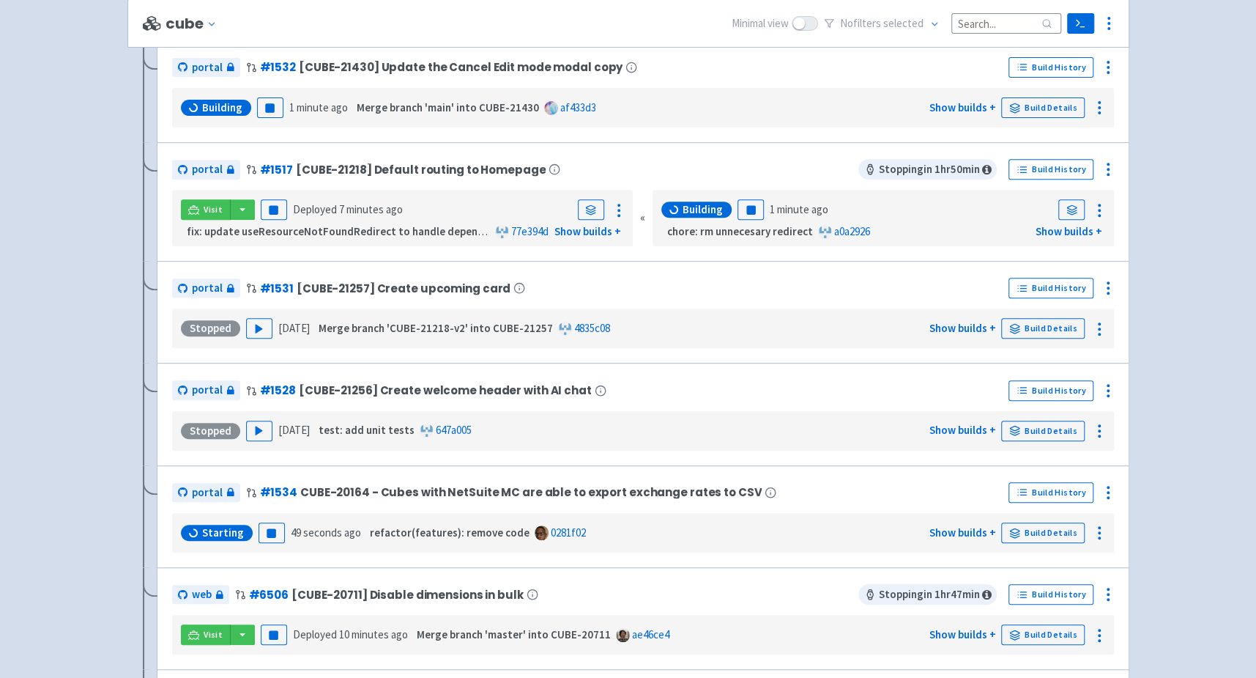
scroll to position [331, 0]
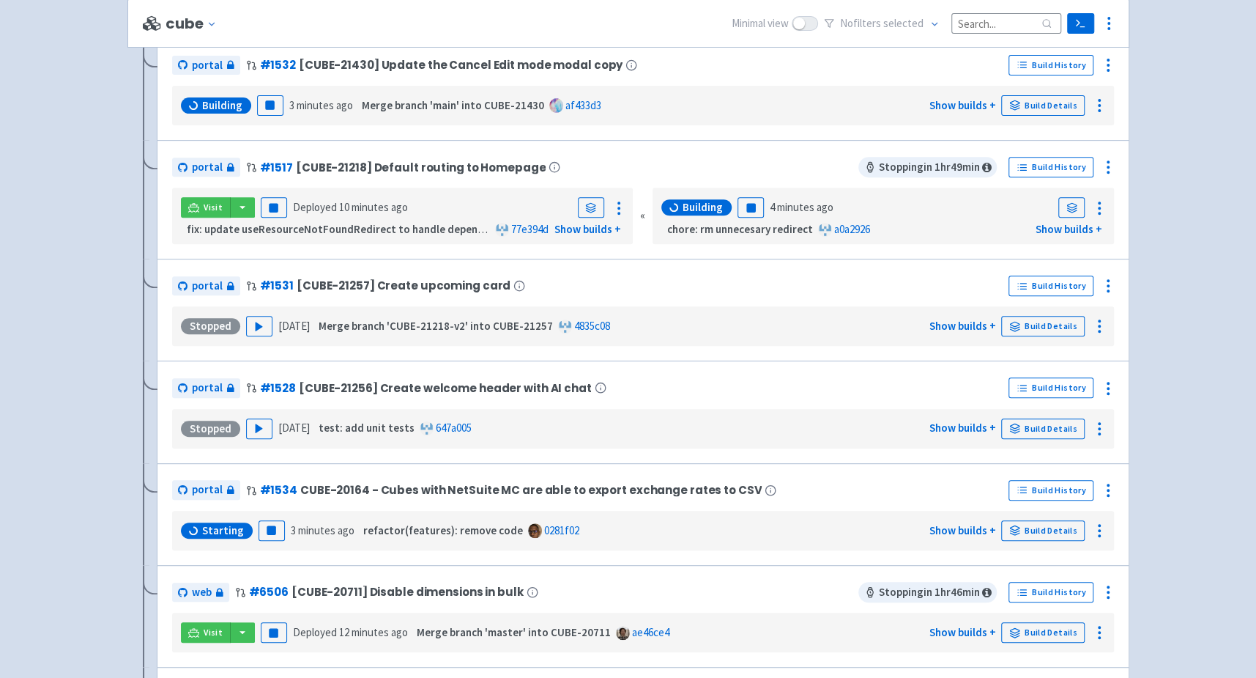
scroll to position [314, 0]
click at [196, 530] on icon at bounding box center [193, 530] width 11 height 11
